Goal: Contribute content

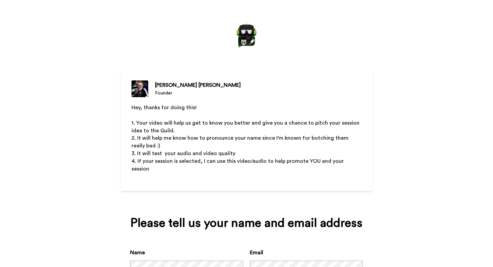
scroll to position [48, 0]
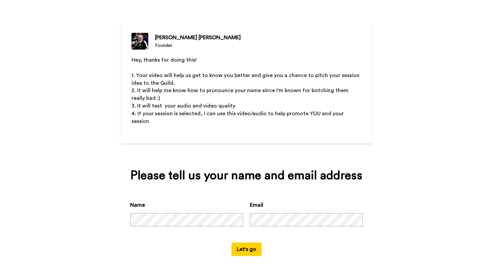
click at [245, 243] on button "Let's go" at bounding box center [247, 249] width 30 height 13
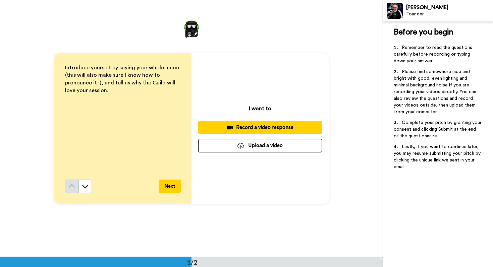
click at [257, 127] on div "Record a video response" at bounding box center [260, 127] width 113 height 7
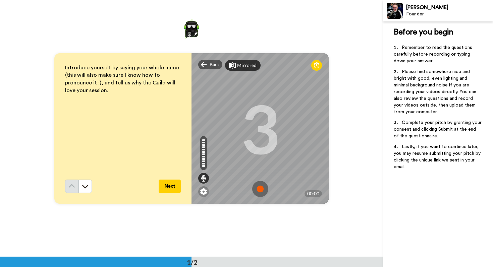
click at [247, 64] on div "Mirrored" at bounding box center [246, 65] width 19 height 7
click at [247, 64] on div "Mirror" at bounding box center [244, 65] width 14 height 7
click at [87, 189] on icon at bounding box center [85, 186] width 7 height 7
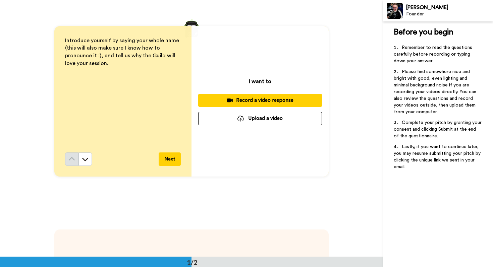
scroll to position [20, 0]
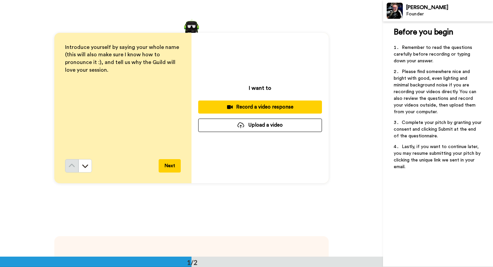
click at [171, 165] on button "Next" at bounding box center [170, 165] width 22 height 13
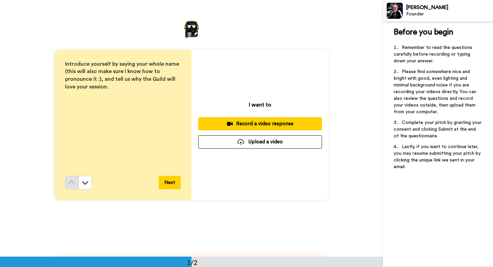
scroll to position [0, 0]
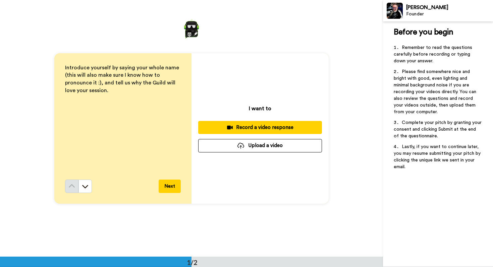
click at [247, 144] on button "Upload a video" at bounding box center [260, 145] width 124 height 13
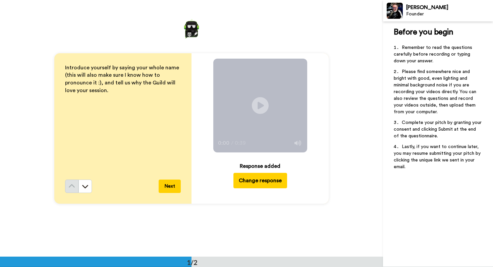
click at [167, 187] on button "Next" at bounding box center [170, 186] width 22 height 13
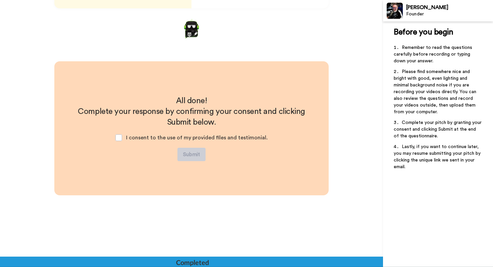
scroll to position [196, 0]
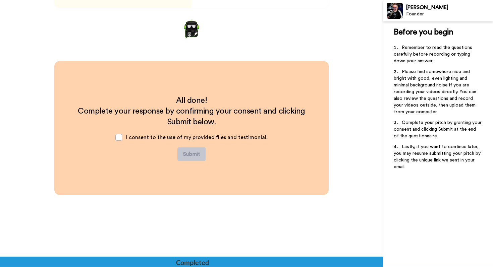
click at [146, 135] on span "I consent to the use of my provided files and testimonial." at bounding box center [197, 137] width 142 height 5
click at [122, 137] on span at bounding box center [118, 137] width 7 height 7
click at [193, 154] on button "Submit" at bounding box center [192, 154] width 28 height 13
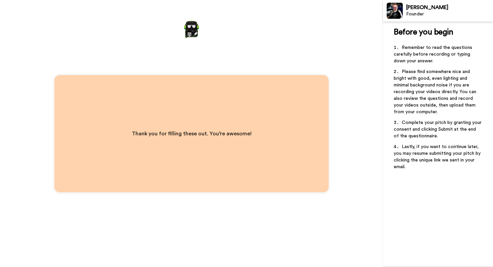
click at [205, 138] on p "Thank you for filling these out. You’re awesome!" at bounding box center [192, 133] width 120 height 9
